Goal: Task Accomplishment & Management: Use online tool/utility

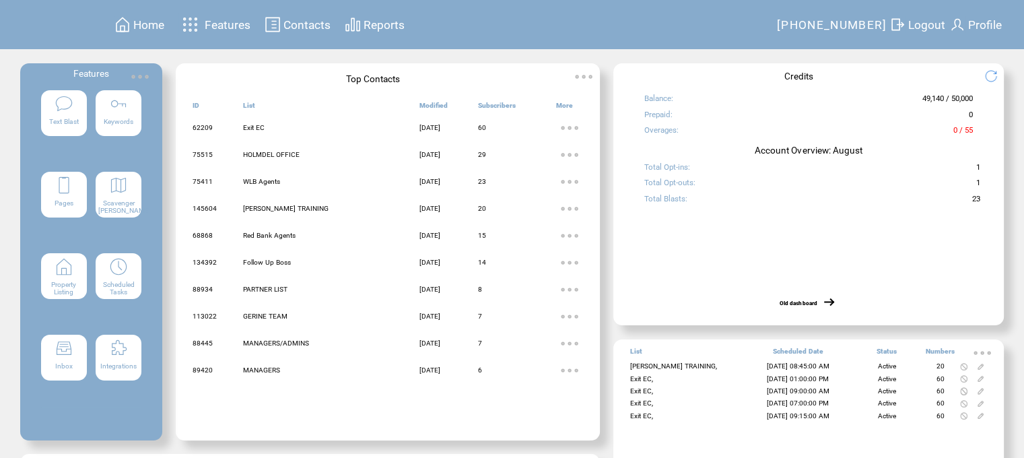
drag, startPoint x: 109, startPoint y: 269, endPoint x: 120, endPoint y: 269, distance: 10.8
click at [109, 269] on featureicon at bounding box center [119, 265] width 46 height 21
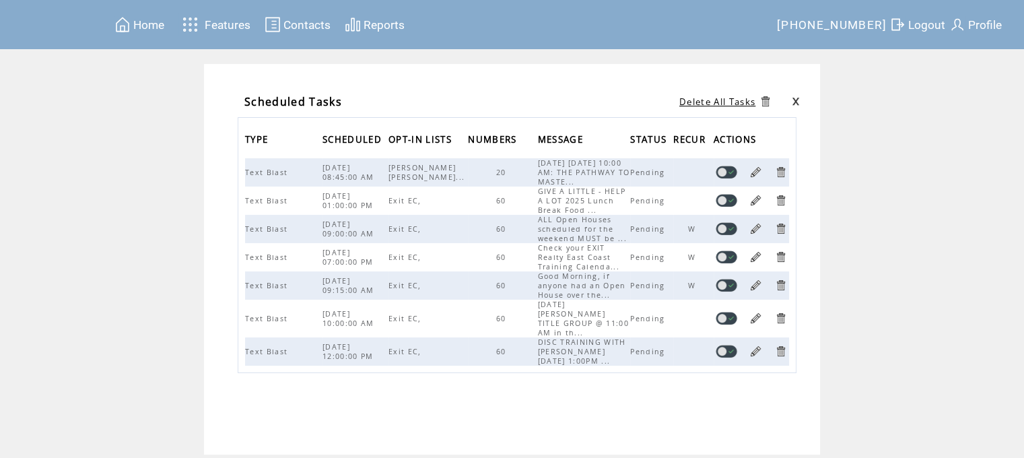
click at [798, 98] on link at bounding box center [795, 101] width 8 height 9
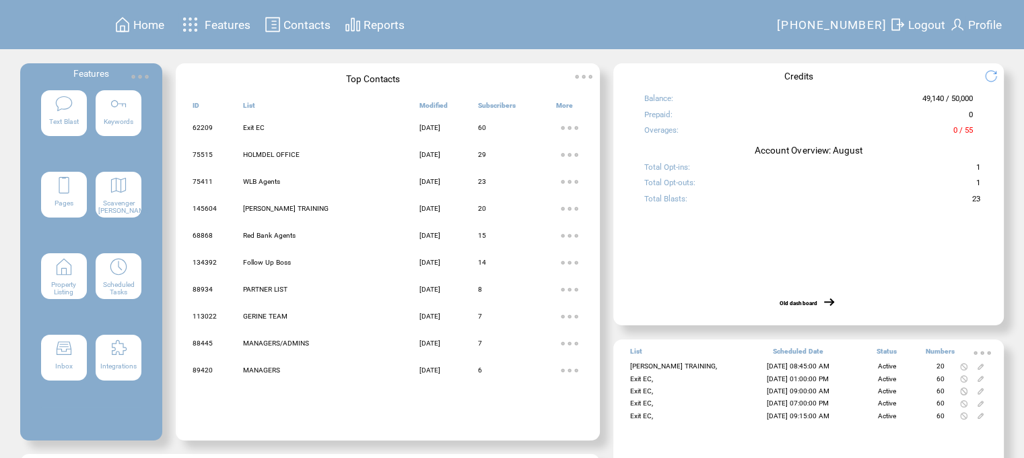
click at [118, 273] on img at bounding box center [118, 266] width 19 height 19
